Goal: Information Seeking & Learning: Learn about a topic

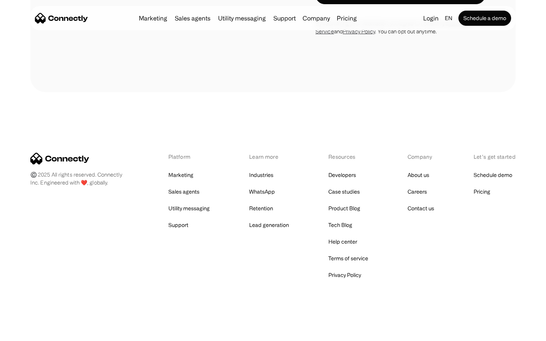
scroll to position [1463, 0]
